Goal: Check status: Check status

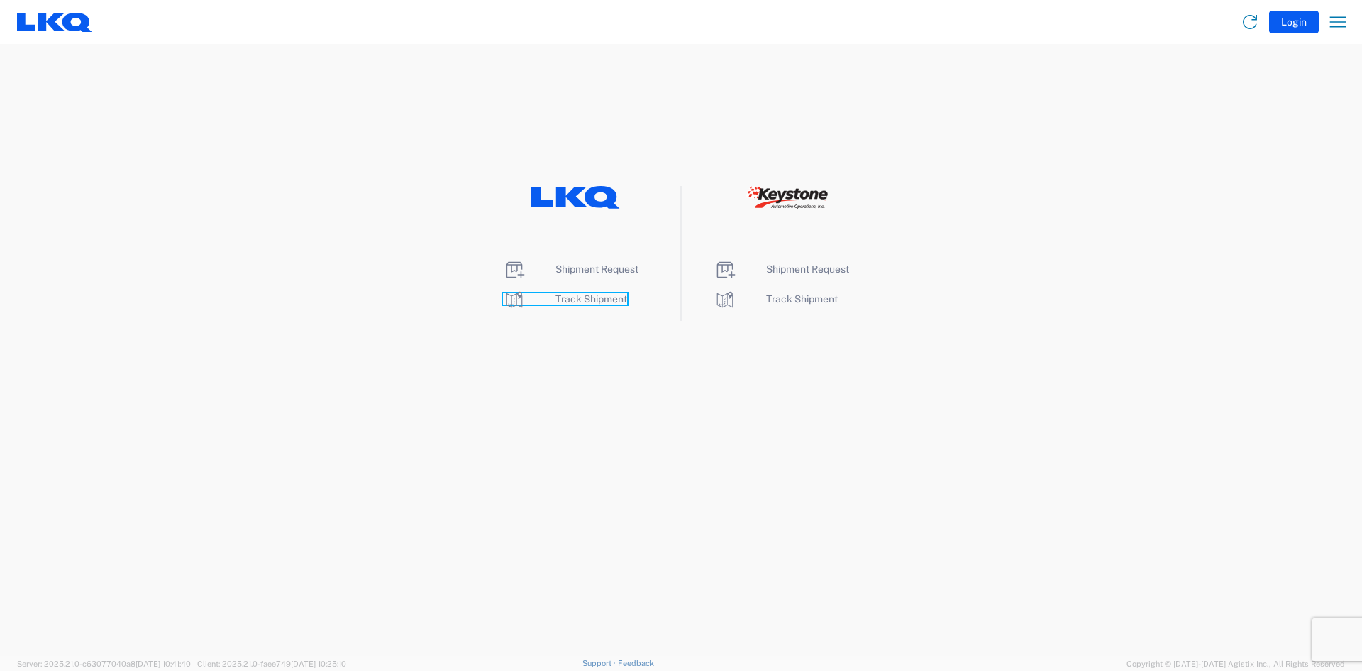
click at [603, 297] on span "Track Shipment" at bounding box center [592, 298] width 72 height 11
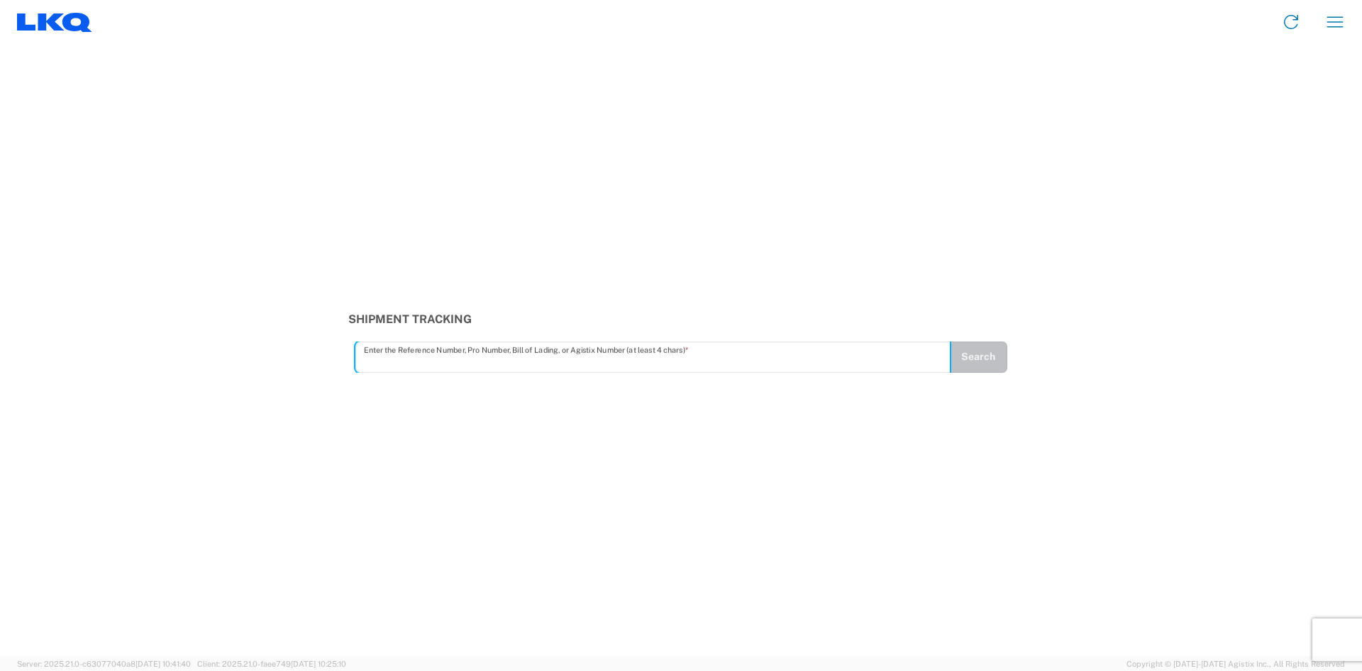
click at [415, 358] on input "text" at bounding box center [653, 356] width 578 height 25
type input "57112353"
click at [971, 361] on button "Search" at bounding box center [978, 356] width 58 height 31
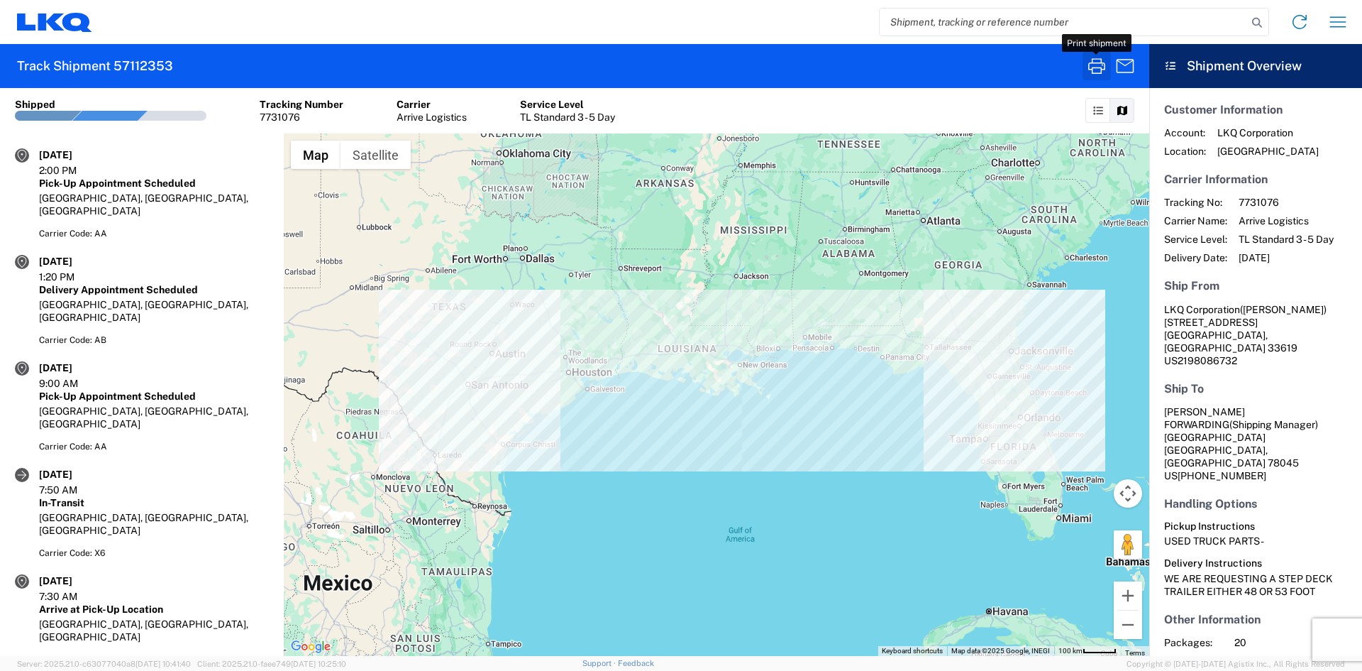
click at [1093, 67] on icon "button" at bounding box center [1096, 66] width 17 height 16
